Goal: Task Accomplishment & Management: Complete application form

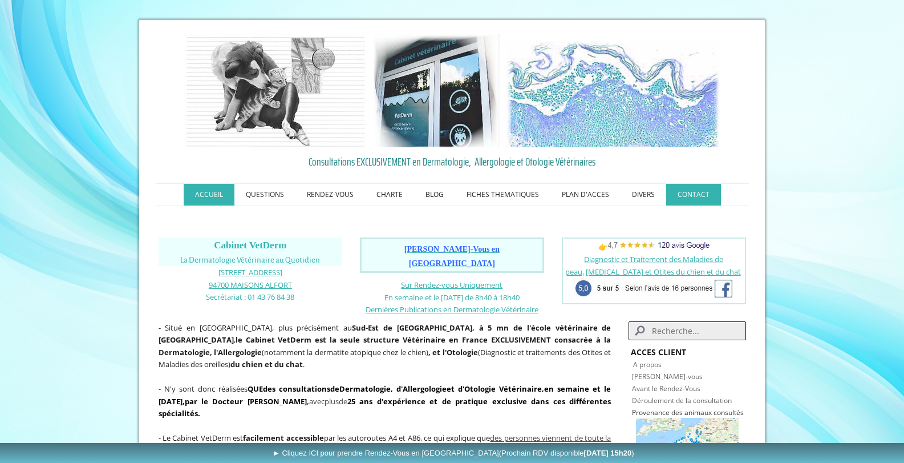
click at [694, 197] on link "CONTACT" at bounding box center [693, 195] width 55 height 22
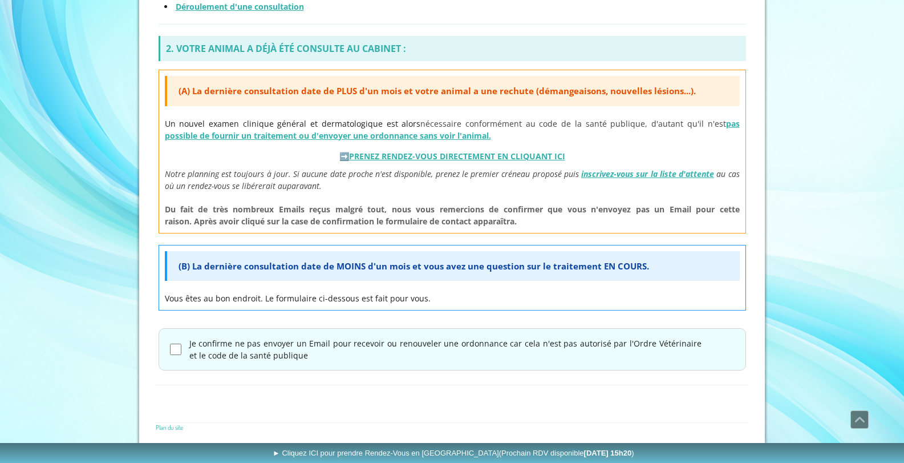
scroll to position [454, 0]
click at [176, 354] on input "Je confirme ne pas envoyer un Email pour recevoir ou renouveler une ordonnance …" at bounding box center [175, 348] width 11 height 11
checkbox input "true"
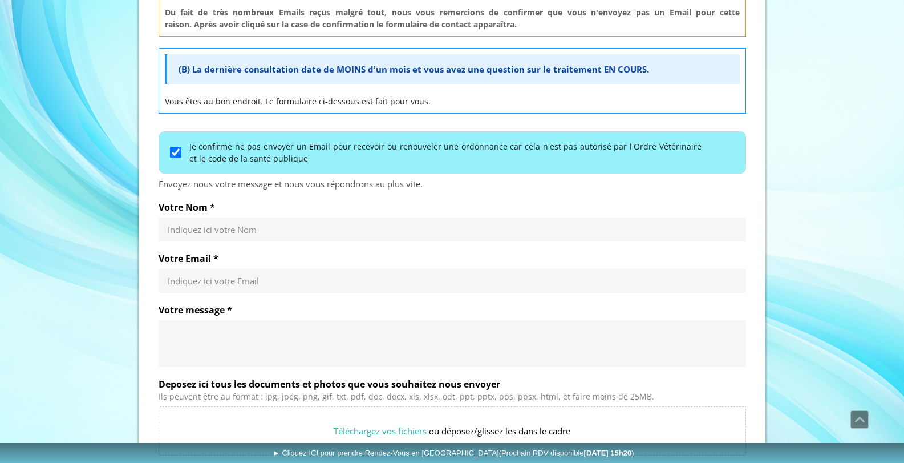
scroll to position [739, 0]
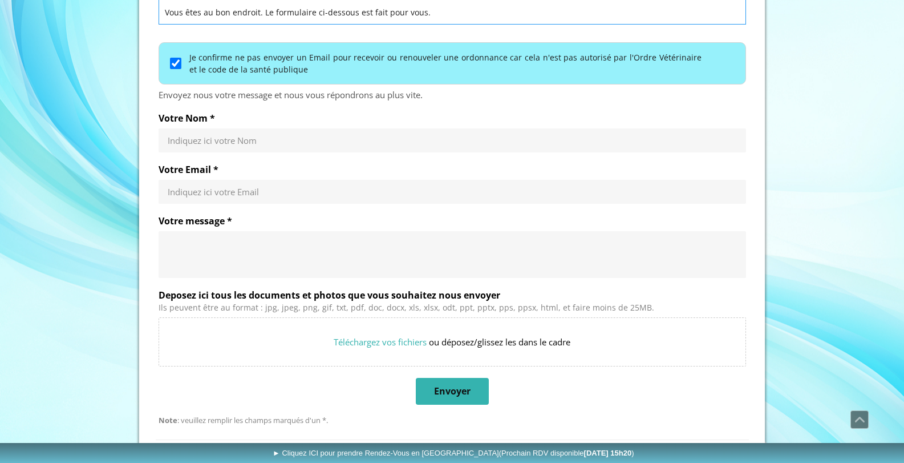
click at [197, 142] on input "Votre Nom *" at bounding box center [452, 140] width 569 height 11
click at [247, 140] on input "Votre Nom *" at bounding box center [452, 140] width 569 height 11
drag, startPoint x: 164, startPoint y: 146, endPoint x: 238, endPoint y: 147, distance: 73.6
click at [238, 147] on div at bounding box center [453, 140] width 588 height 24
drag, startPoint x: 219, startPoint y: 141, endPoint x: 143, endPoint y: 136, distance: 76.1
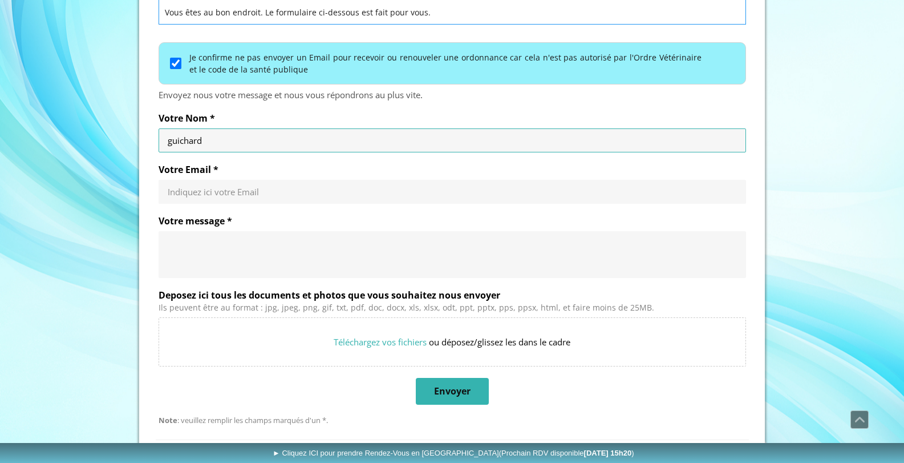
type input "[PERSON_NAME]"
click at [199, 193] on input "Votre Email *" at bounding box center [452, 191] width 569 height 11
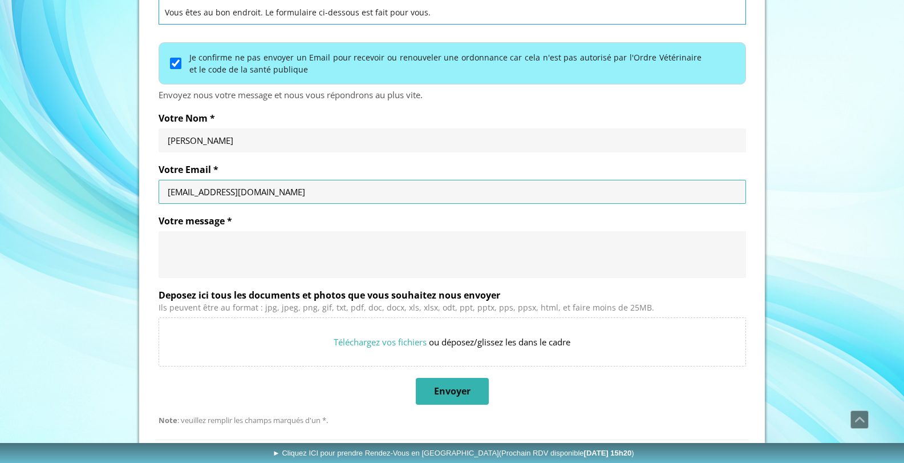
type input "[EMAIL_ADDRESS][DOMAIN_NAME]"
click at [200, 236] on div at bounding box center [453, 254] width 588 height 47
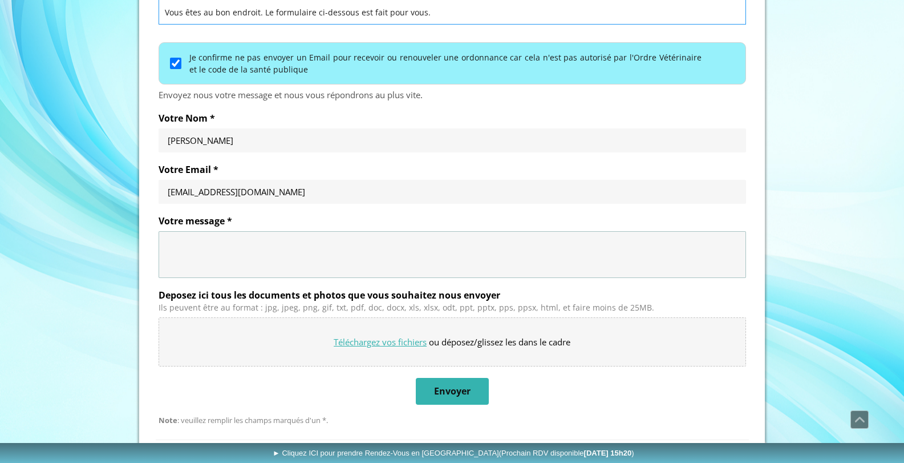
click at [389, 343] on input "Deposez ici tous les documents et photos que vous souhaitez nous envoyer" at bounding box center [452, 342] width 587 height 48
click at [411, 341] on input "Deposez ici tous les documents et photos que vous souhaitez nous envoyer" at bounding box center [452, 342] width 587 height 48
type input "C:\fakepath\certificat_du_[DATE]_-_Lucky_M_et_Mme_GUICHARD (1).pdf"
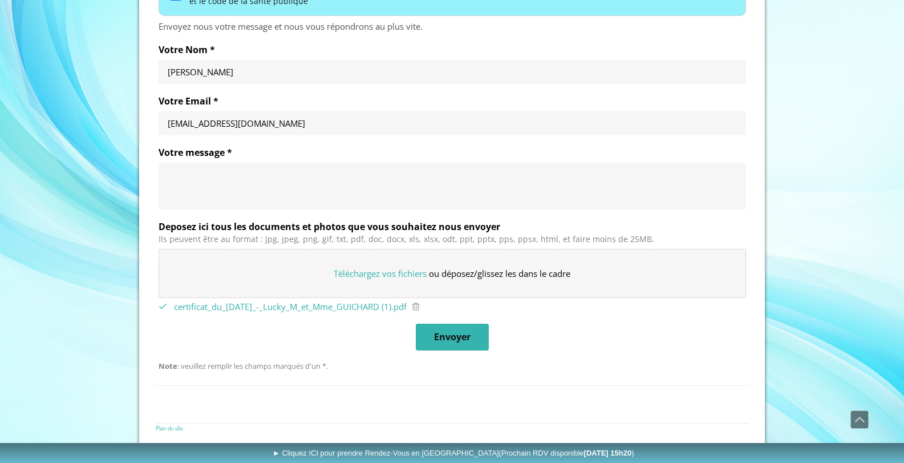
scroll to position [809, 0]
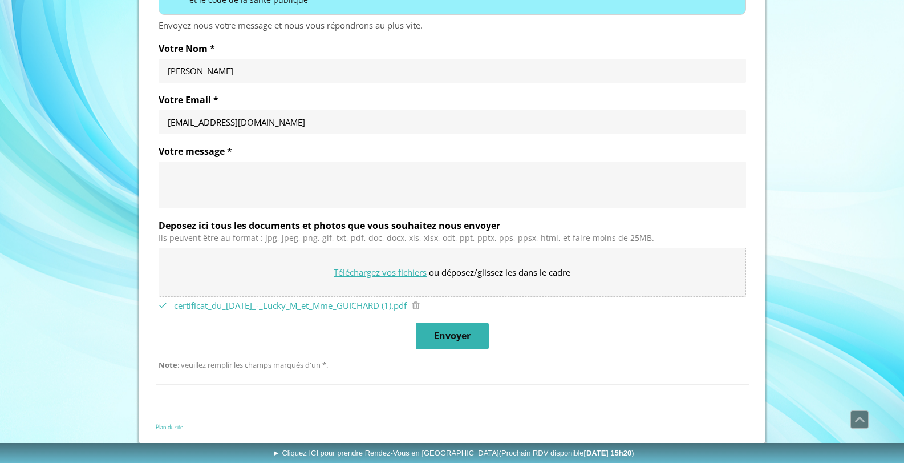
click at [368, 277] on input "Deposez ici tous les documents et photos que vous souhaitez nous envoyer" at bounding box center [452, 272] width 587 height 48
click at [172, 255] on input "Deposez ici tous les documents et photos que vous souhaitez nous envoyer" at bounding box center [452, 272] width 587 height 48
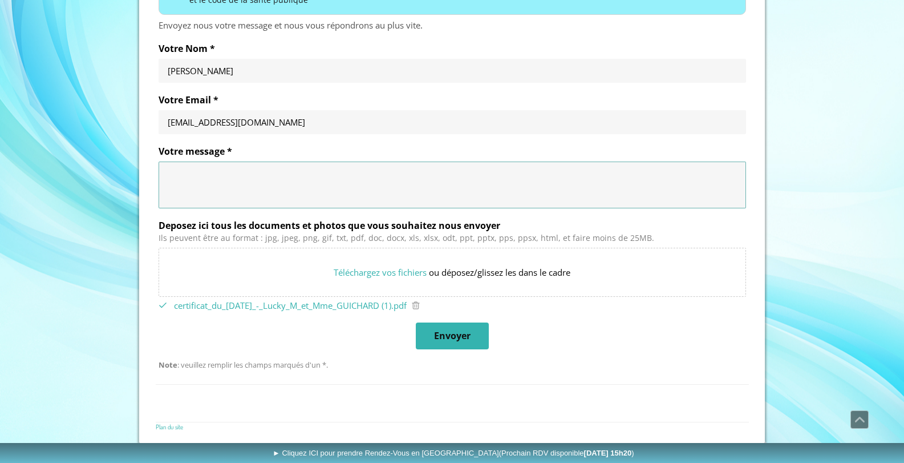
click at [181, 175] on textarea "Votre message *" at bounding box center [452, 185] width 569 height 34
type textarea "b"
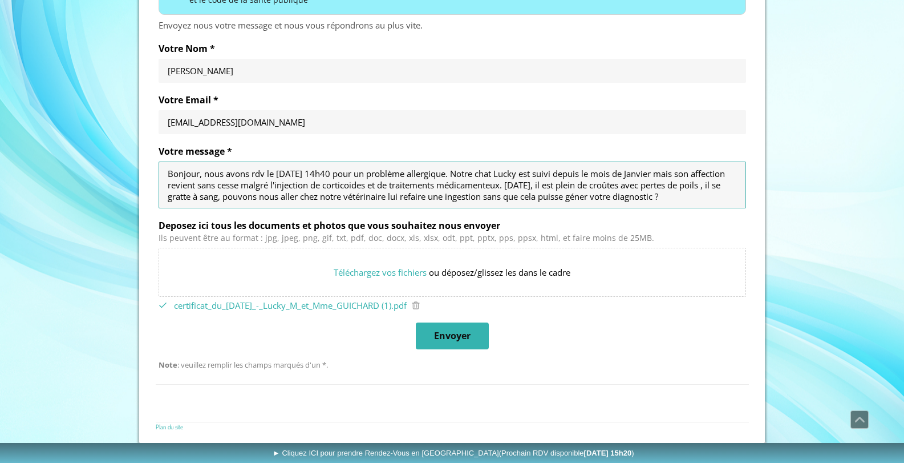
click at [649, 199] on textarea "Bonjour, nous avons rdv le [DATE] 14h40 pour un problème allergique. Notre chat…" at bounding box center [452, 185] width 569 height 34
click at [543, 198] on textarea "Bonjour, nous avons rdv le [DATE] 14h40 pour un problème allergique. Notre chat…" at bounding box center [452, 185] width 569 height 34
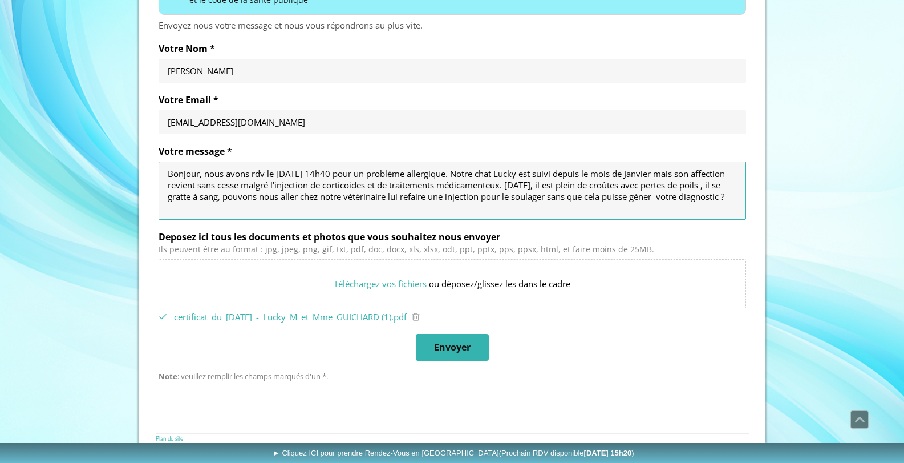
click at [701, 196] on textarea "Bonjour, nous avons rdv le [DATE] 14h40 pour un problème allergique. Notre chat…" at bounding box center [452, 191] width 569 height 46
click at [255, 213] on textarea "Bonjour, nous avons rdv le [DATE] 14h40 pour un problème allergique. Notre chat…" at bounding box center [452, 191] width 569 height 46
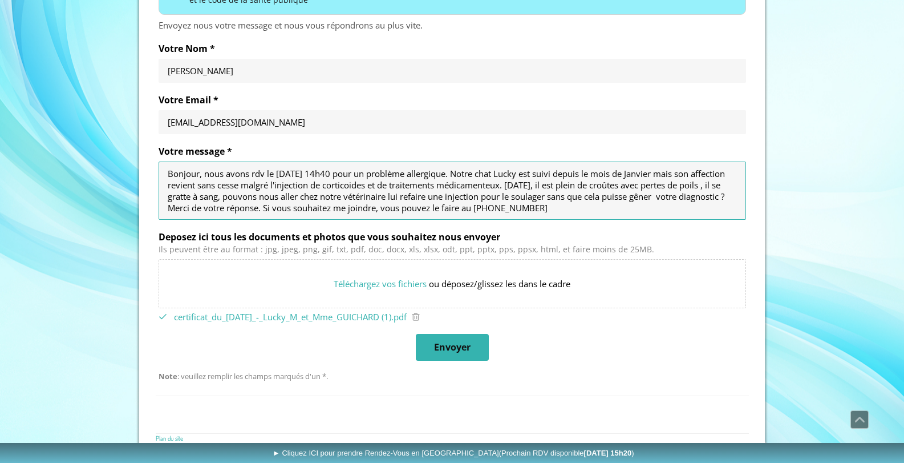
type textarea "Bonjour, nous avons rdv le [DATE] 14h40 pour un problème allergique. Notre chat…"
click at [223, 76] on input "Votre Nom *" at bounding box center [452, 70] width 569 height 11
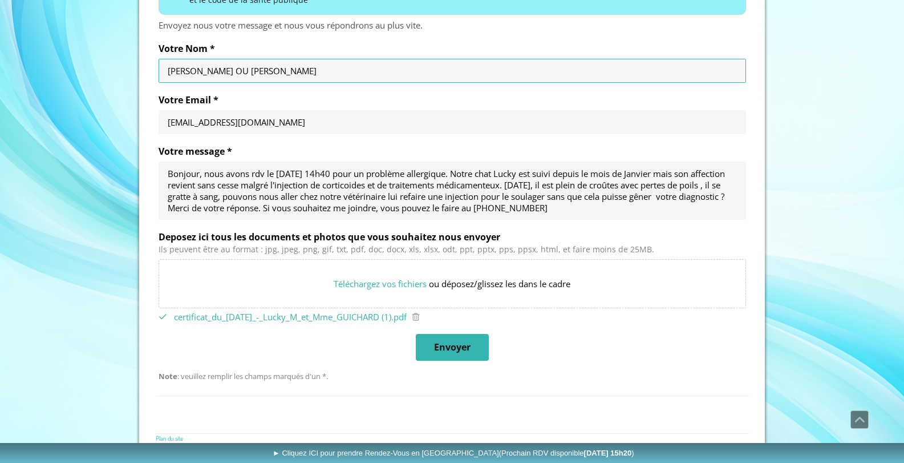
type input "[PERSON_NAME] OU [PERSON_NAME]"
click at [614, 209] on textarea "Bonjour, nous avons rdv le [DATE] 14h40 pour un problème allergique. Notre chat…" at bounding box center [452, 191] width 569 height 46
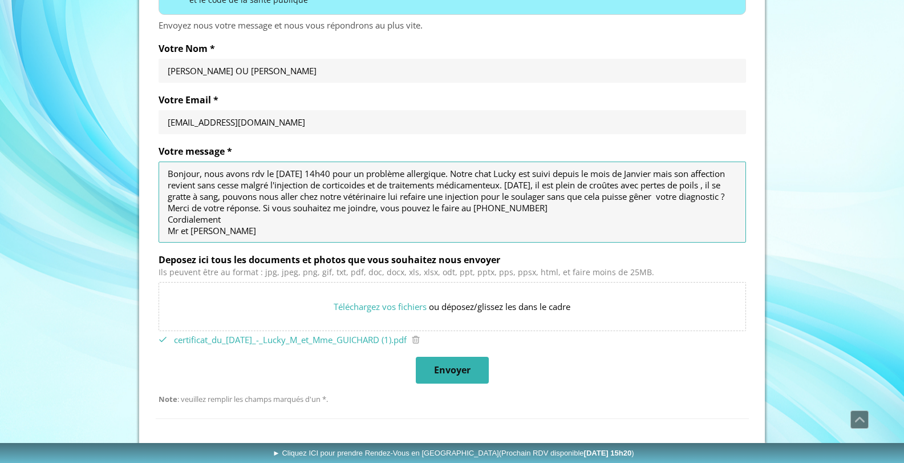
click at [216, 233] on textarea "Bonjour, nous avons rdv le [DATE] 14h40 pour un problème allergique. Notre chat…" at bounding box center [452, 202] width 569 height 68
type textarea "Bonjour, nous avons rdv le [DATE] 14h40 pour un problème allergique. Notre chat…"
click at [454, 374] on span "Envoyer" at bounding box center [452, 370] width 37 height 12
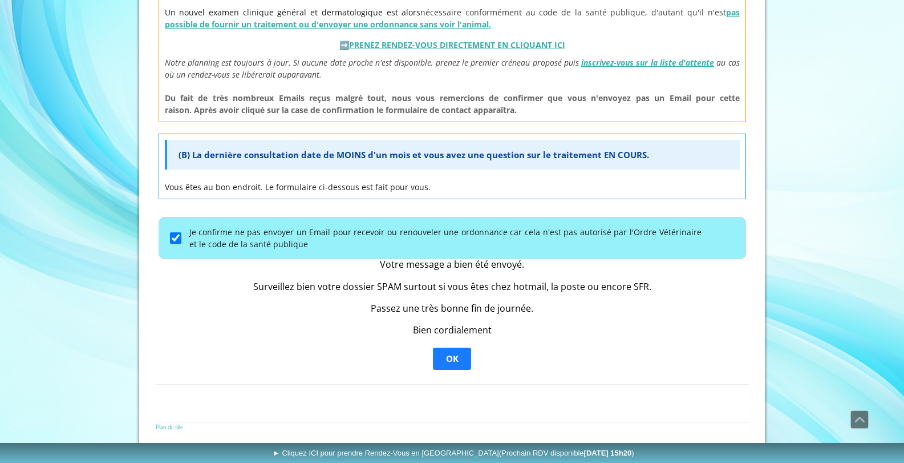
scroll to position [565, 0]
click at [445, 358] on span "OK" at bounding box center [452, 359] width 36 height 21
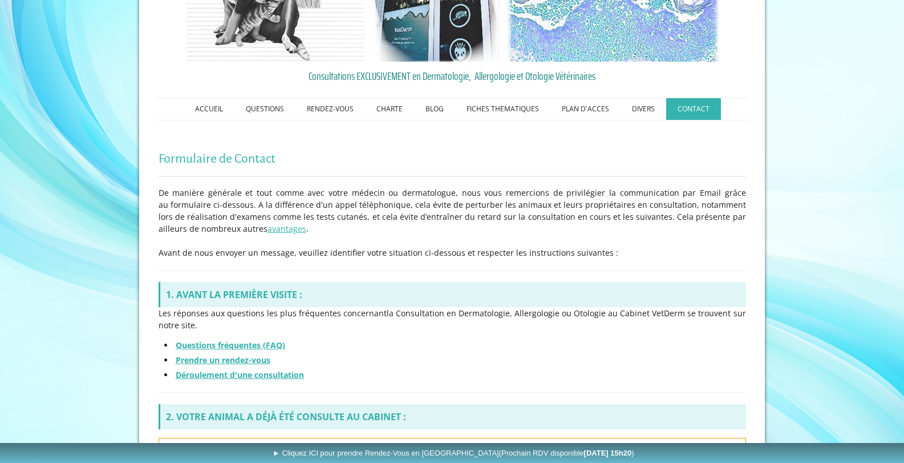
scroll to position [0, 0]
